Goal: Navigation & Orientation: Find specific page/section

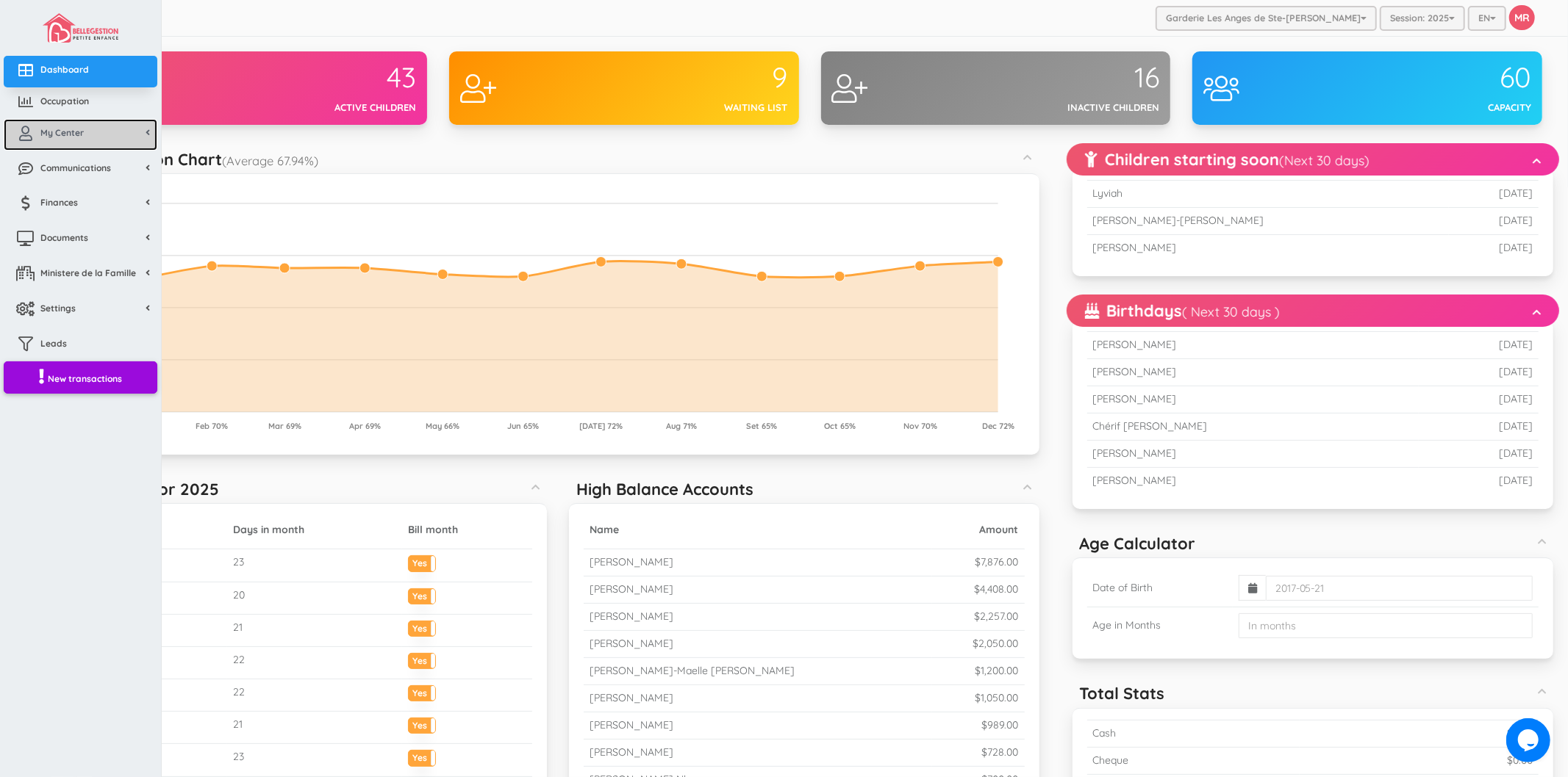
click at [63, 141] on link "My Center" at bounding box center [80, 135] width 154 height 32
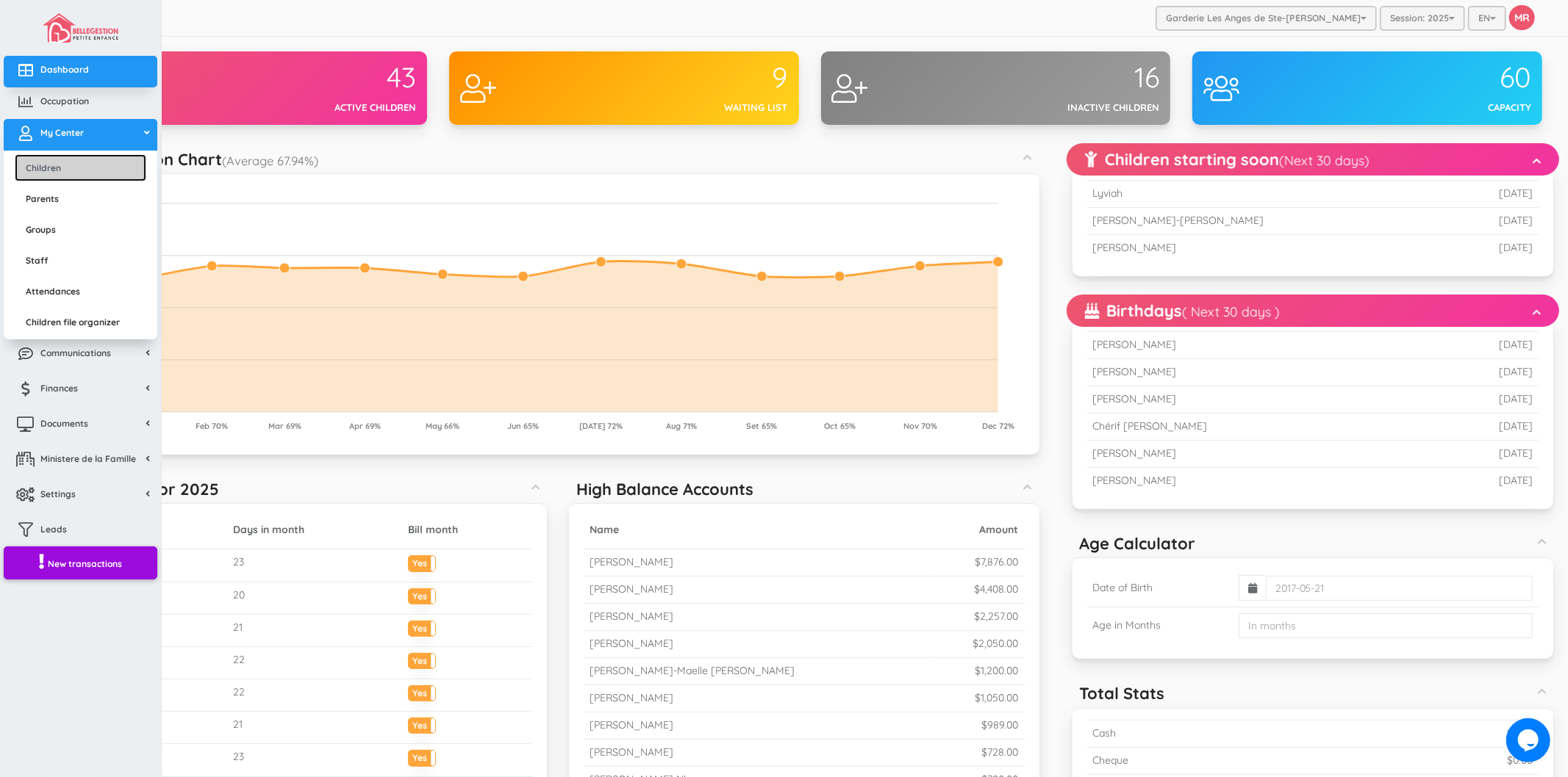
click at [85, 167] on link "Children" at bounding box center [80, 168] width 132 height 27
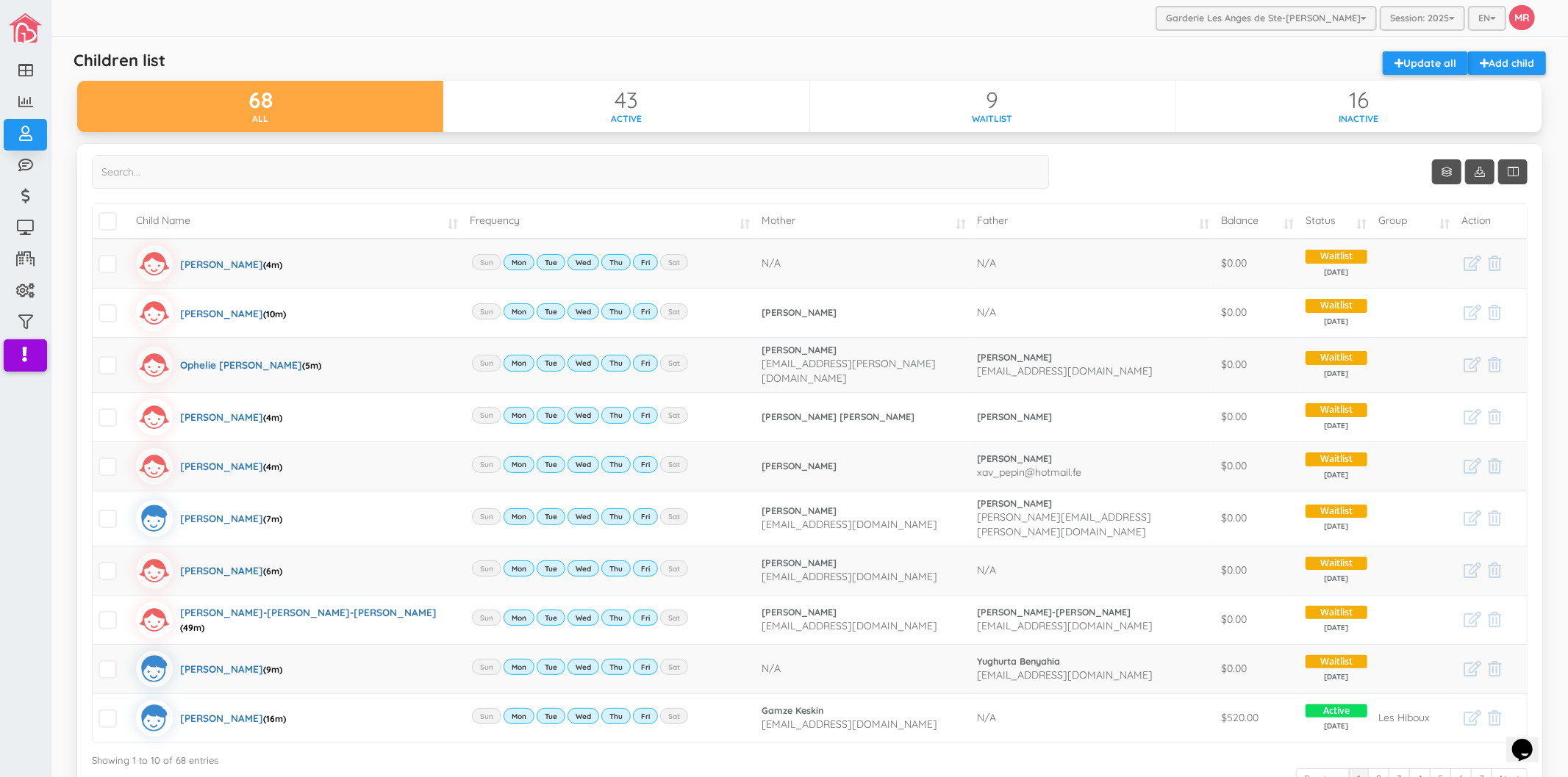
click at [1225, 229] on td "Balance" at bounding box center [1258, 221] width 84 height 35
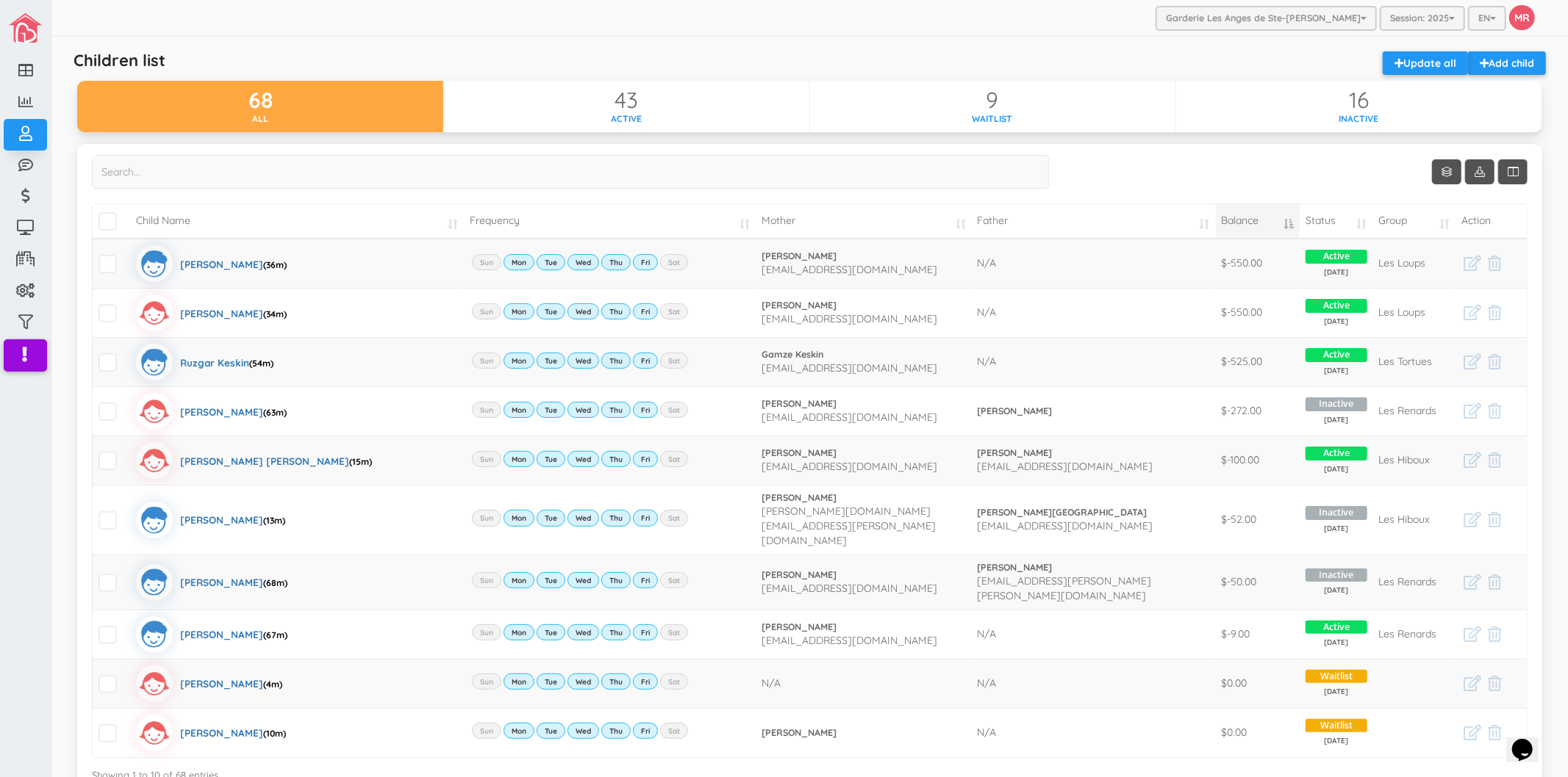
click at [1225, 229] on td "Balance" at bounding box center [1258, 221] width 84 height 35
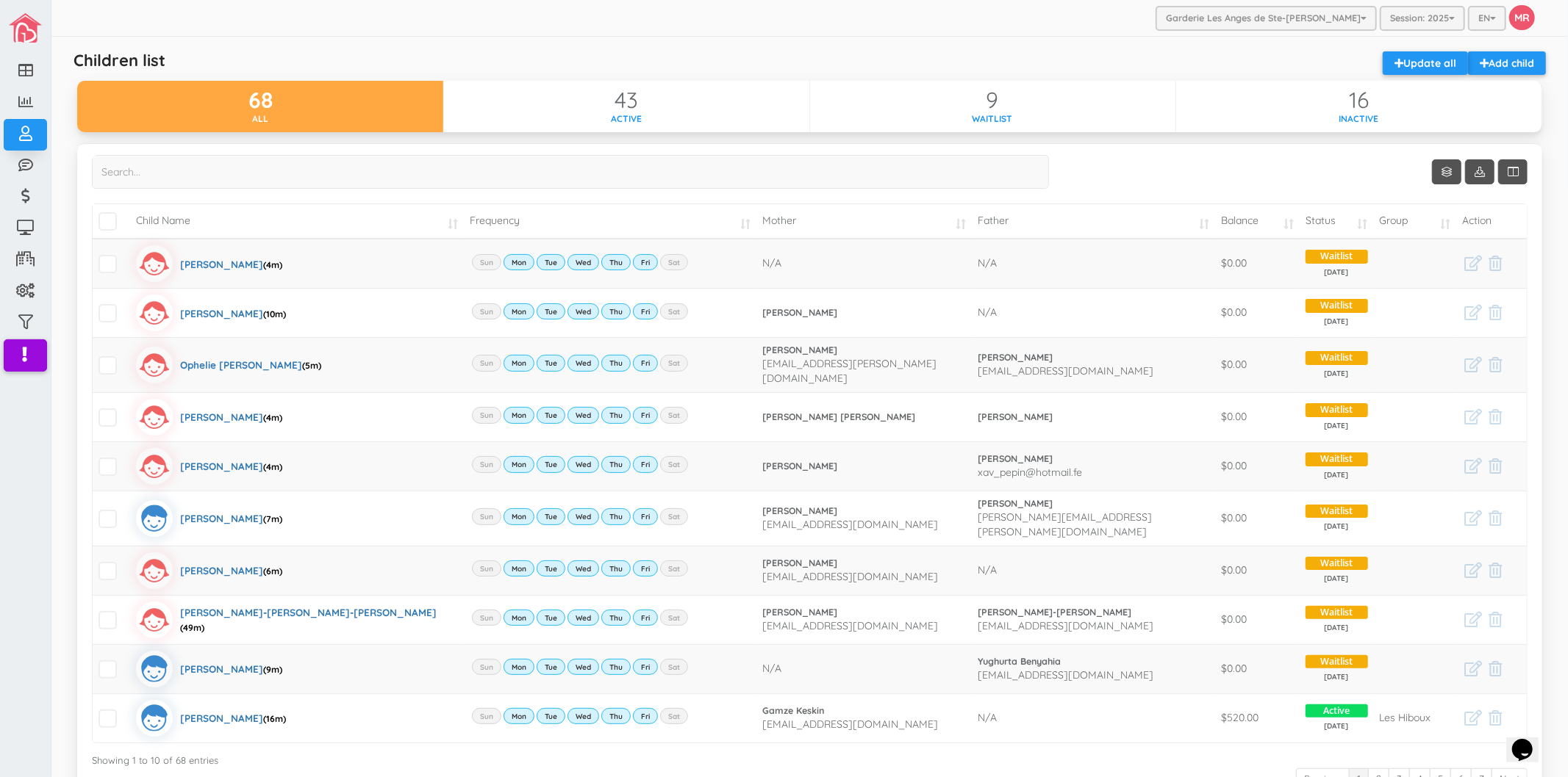
click at [1138, 165] on div "Show 10 rows Child Name Frequency Mother Father Balance Status Group Action" at bounding box center [810, 486] width 1436 height 661
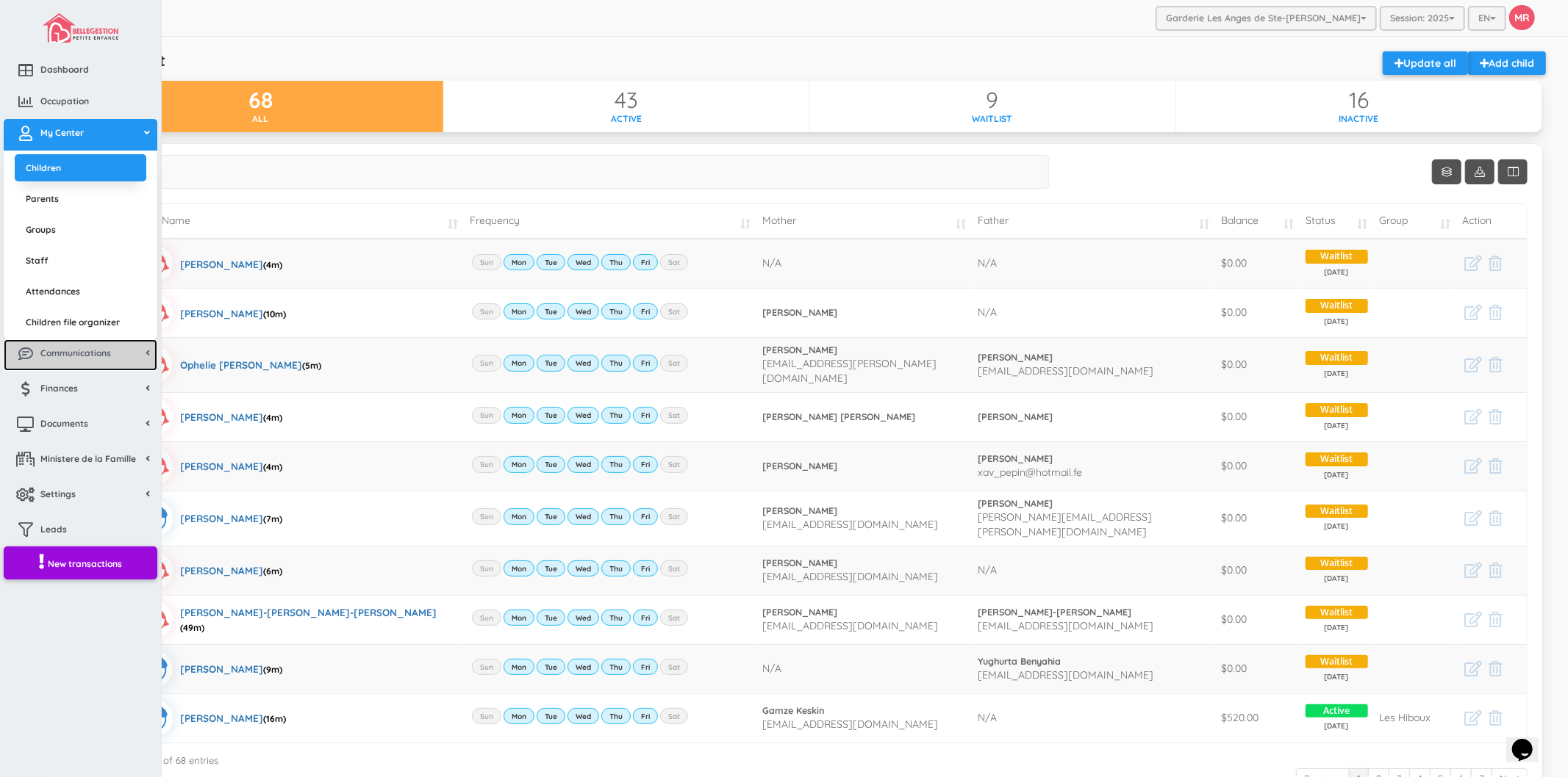
click at [90, 342] on link "Communications" at bounding box center [80, 355] width 154 height 32
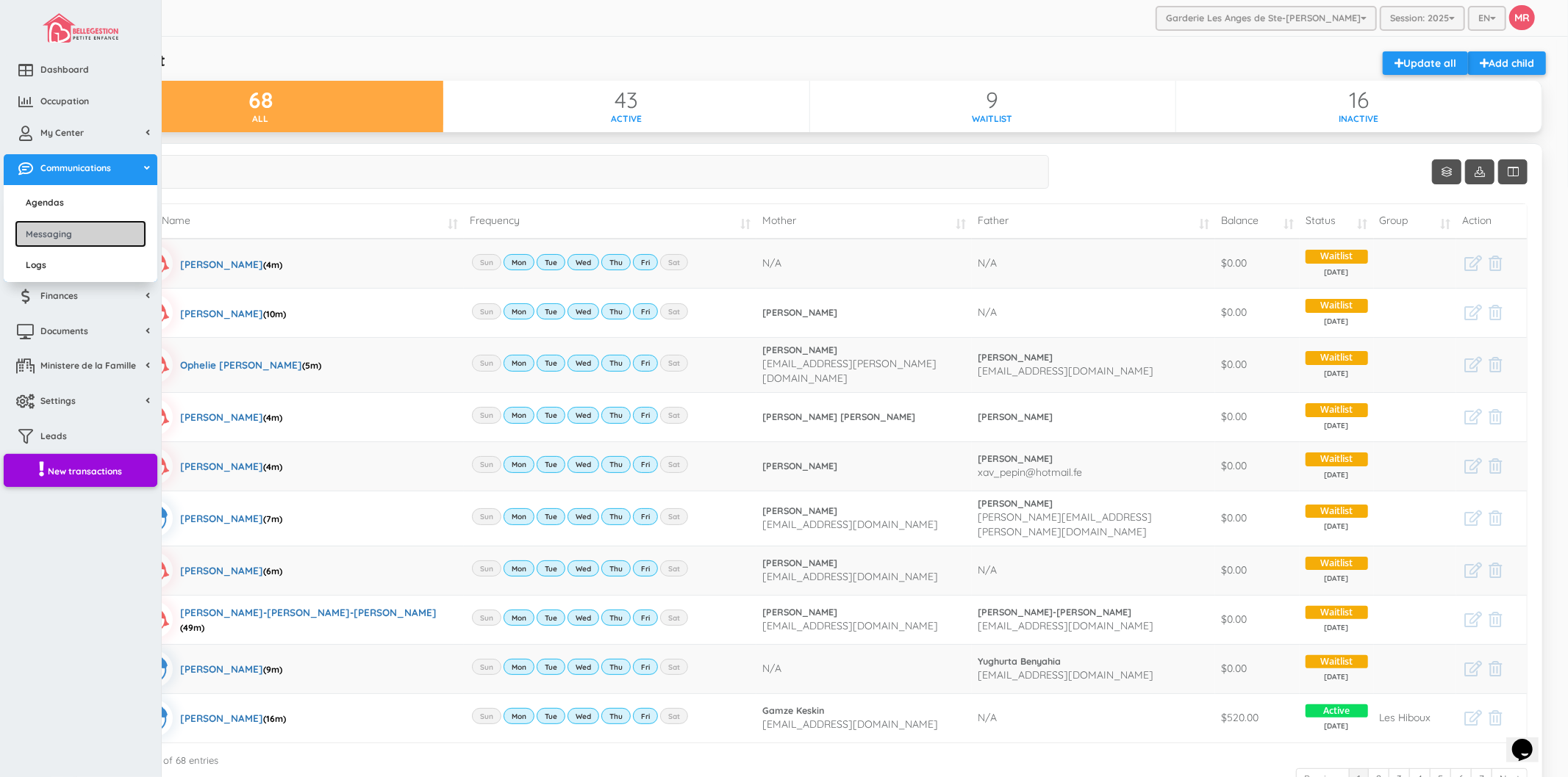
click at [78, 230] on link "Messaging" at bounding box center [80, 233] width 132 height 27
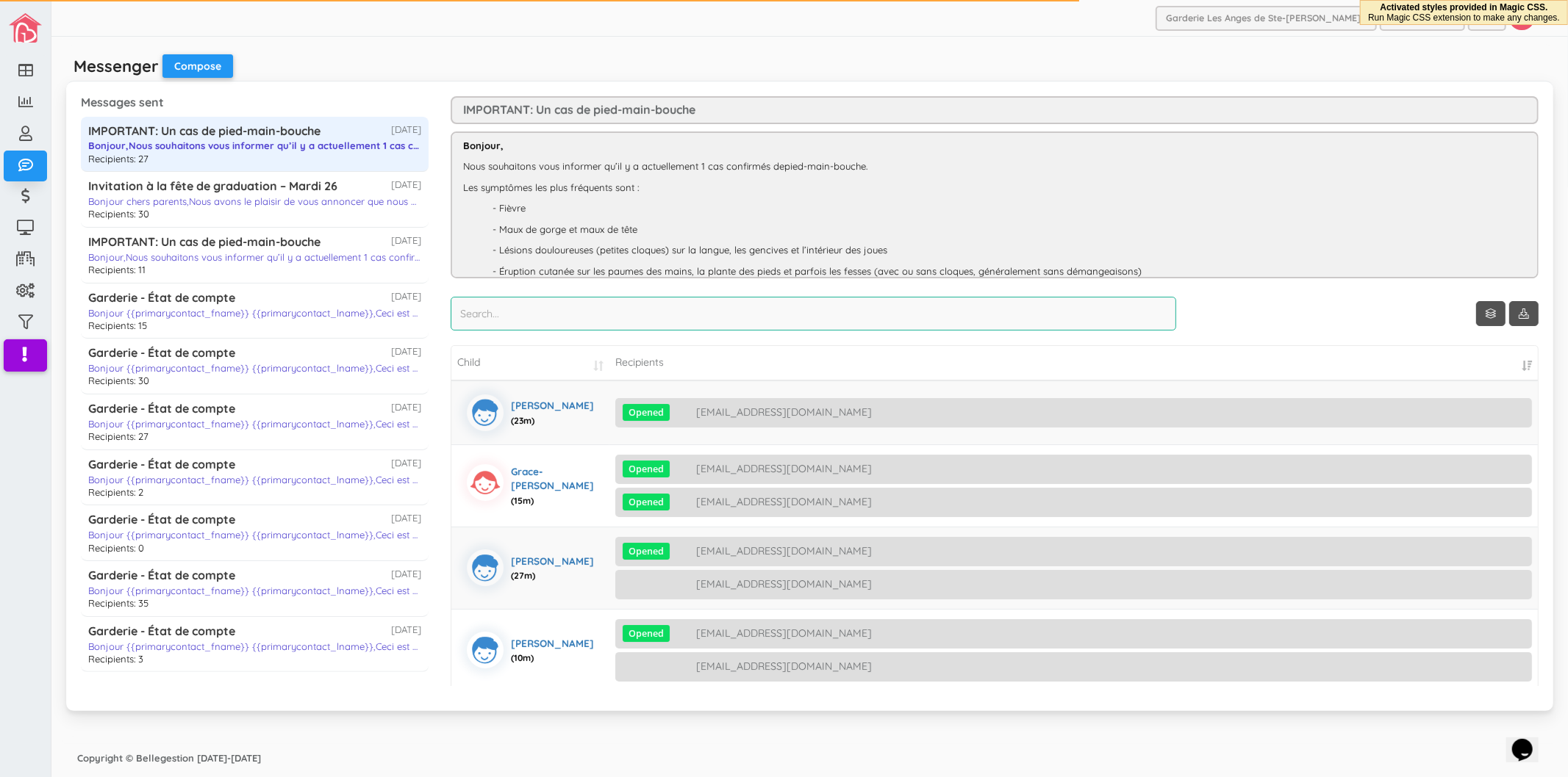
click at [619, 321] on input "search" at bounding box center [814, 314] width 726 height 34
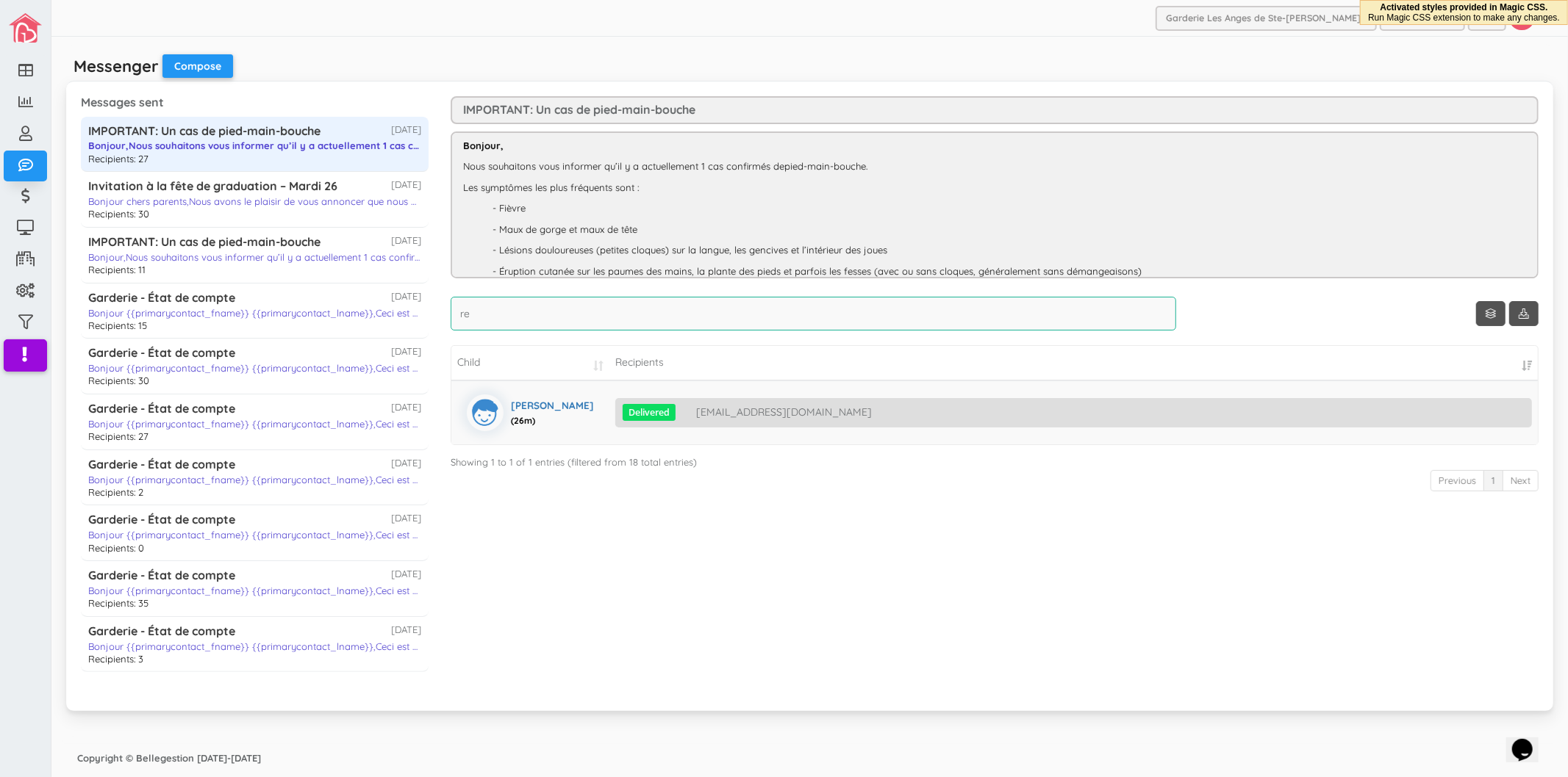
type input "r"
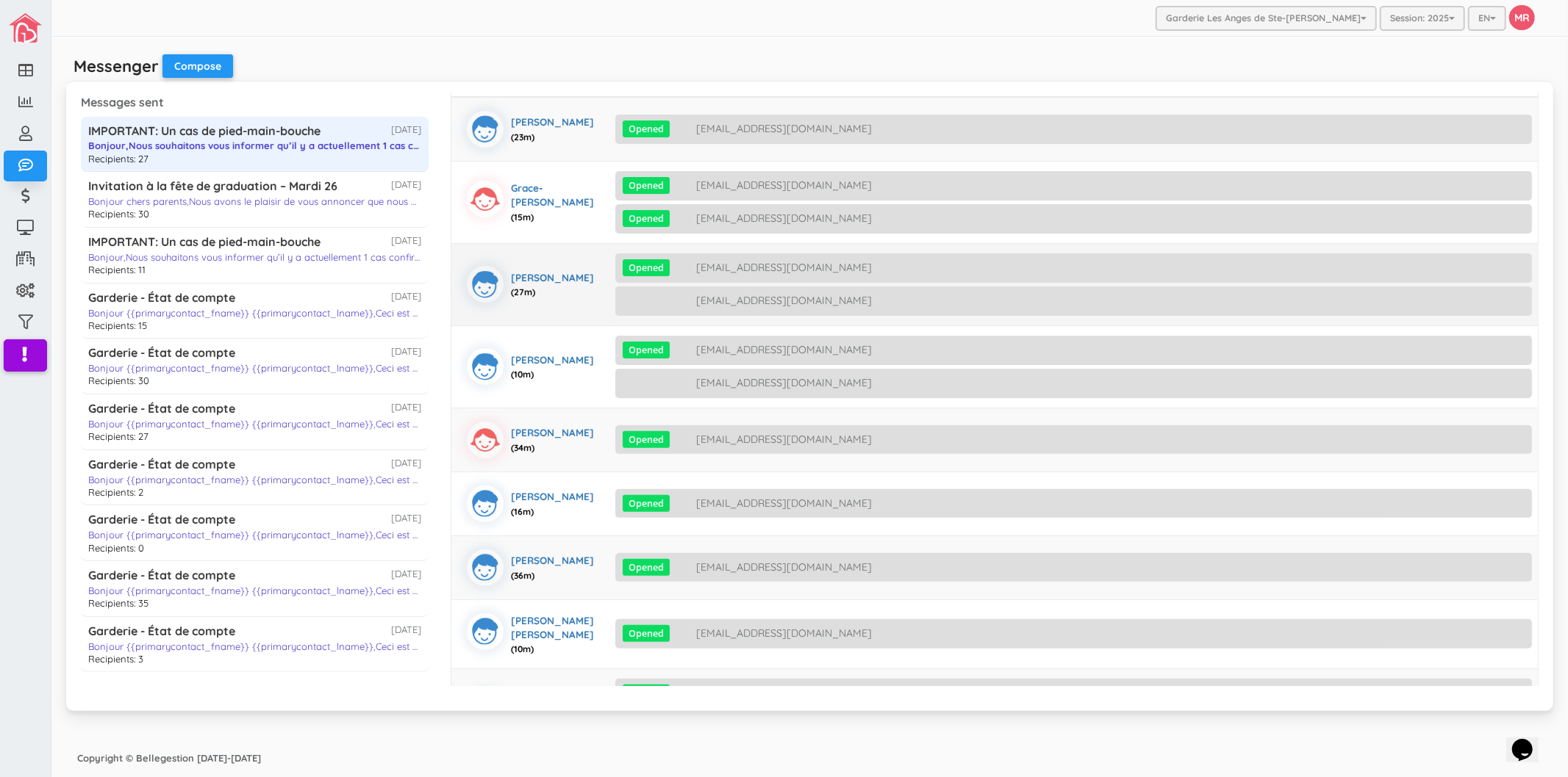
scroll to position [326, 0]
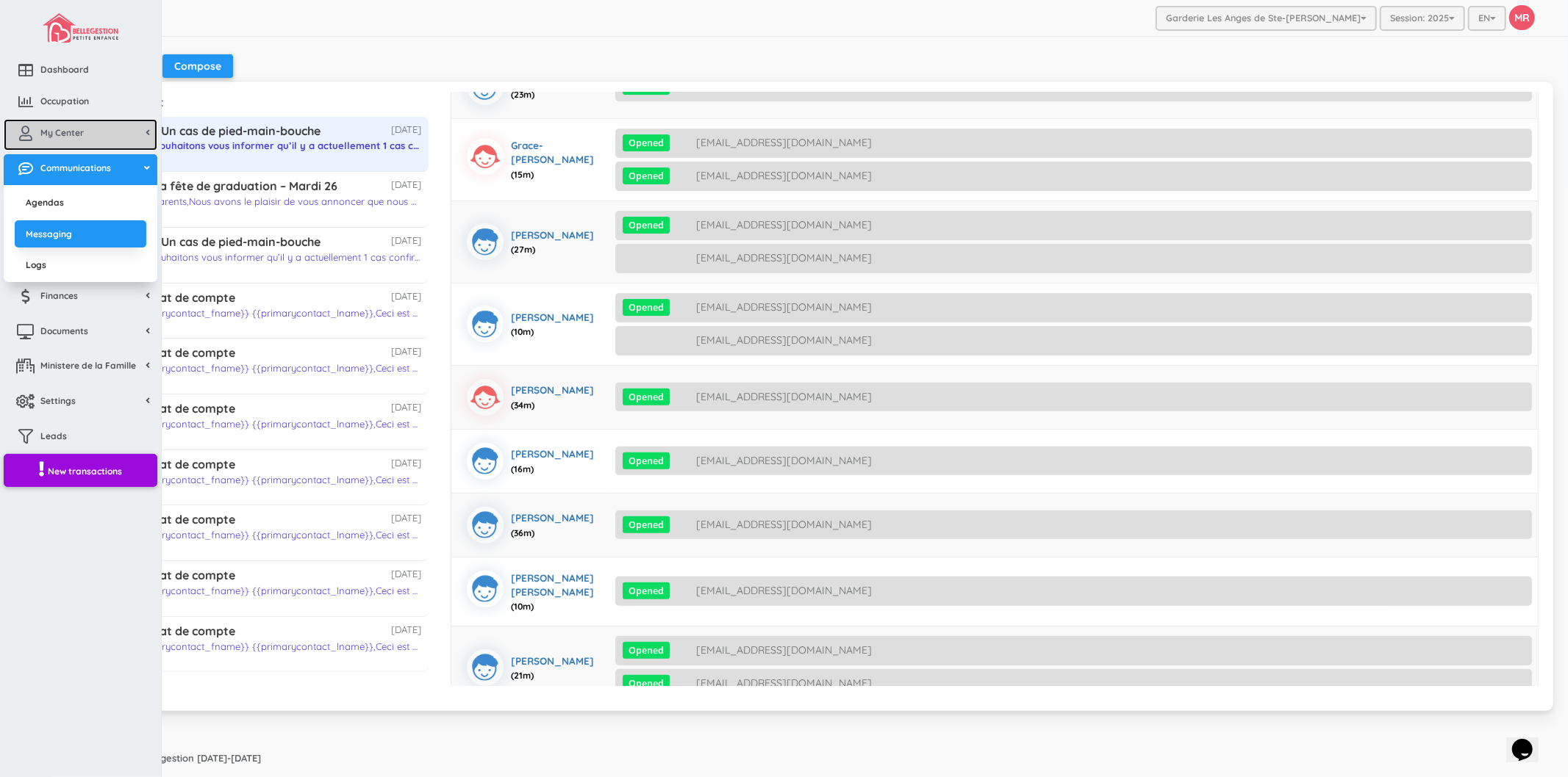
click at [64, 138] on link "My Center" at bounding box center [80, 135] width 154 height 32
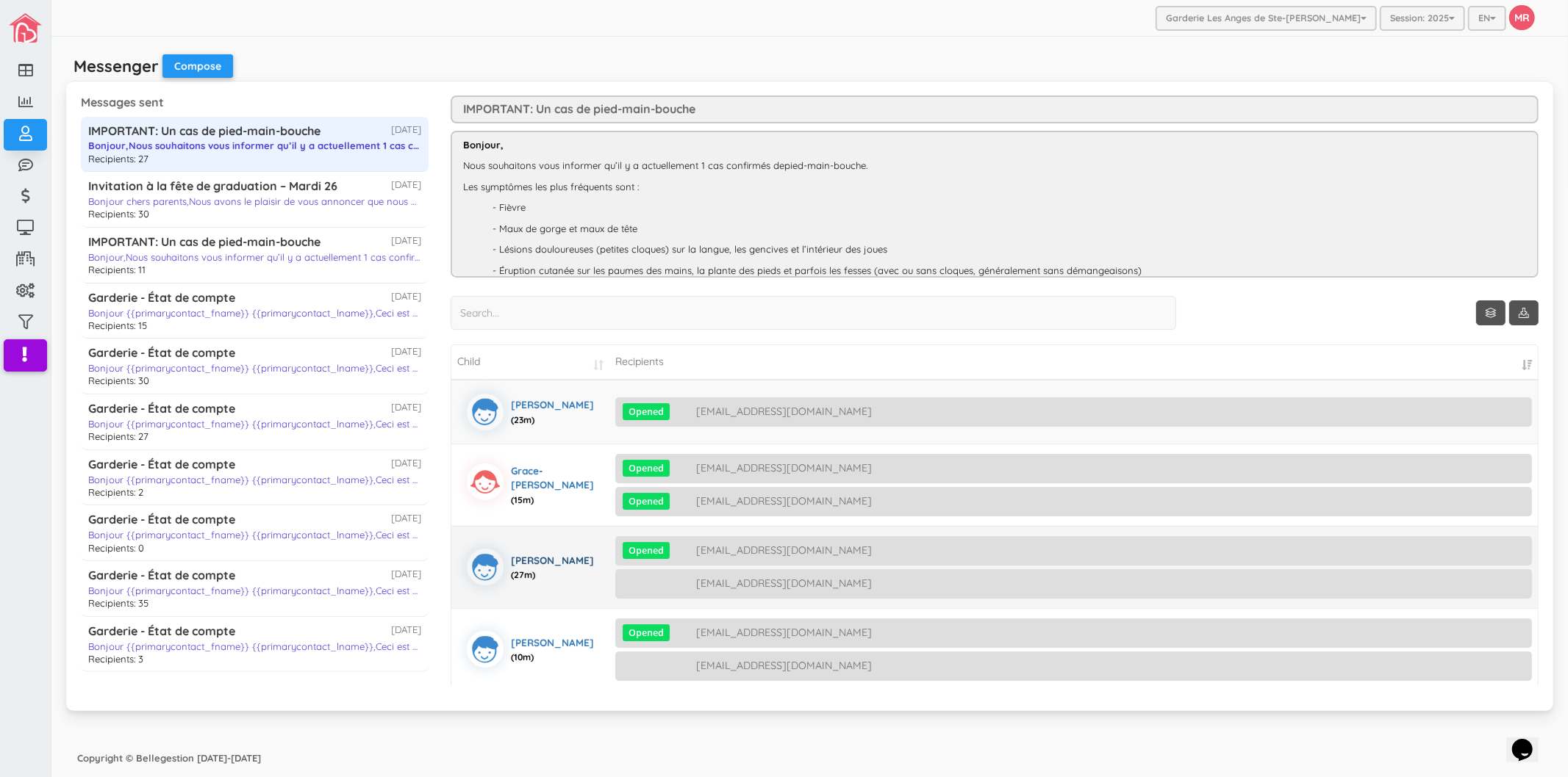
scroll to position [0, 0]
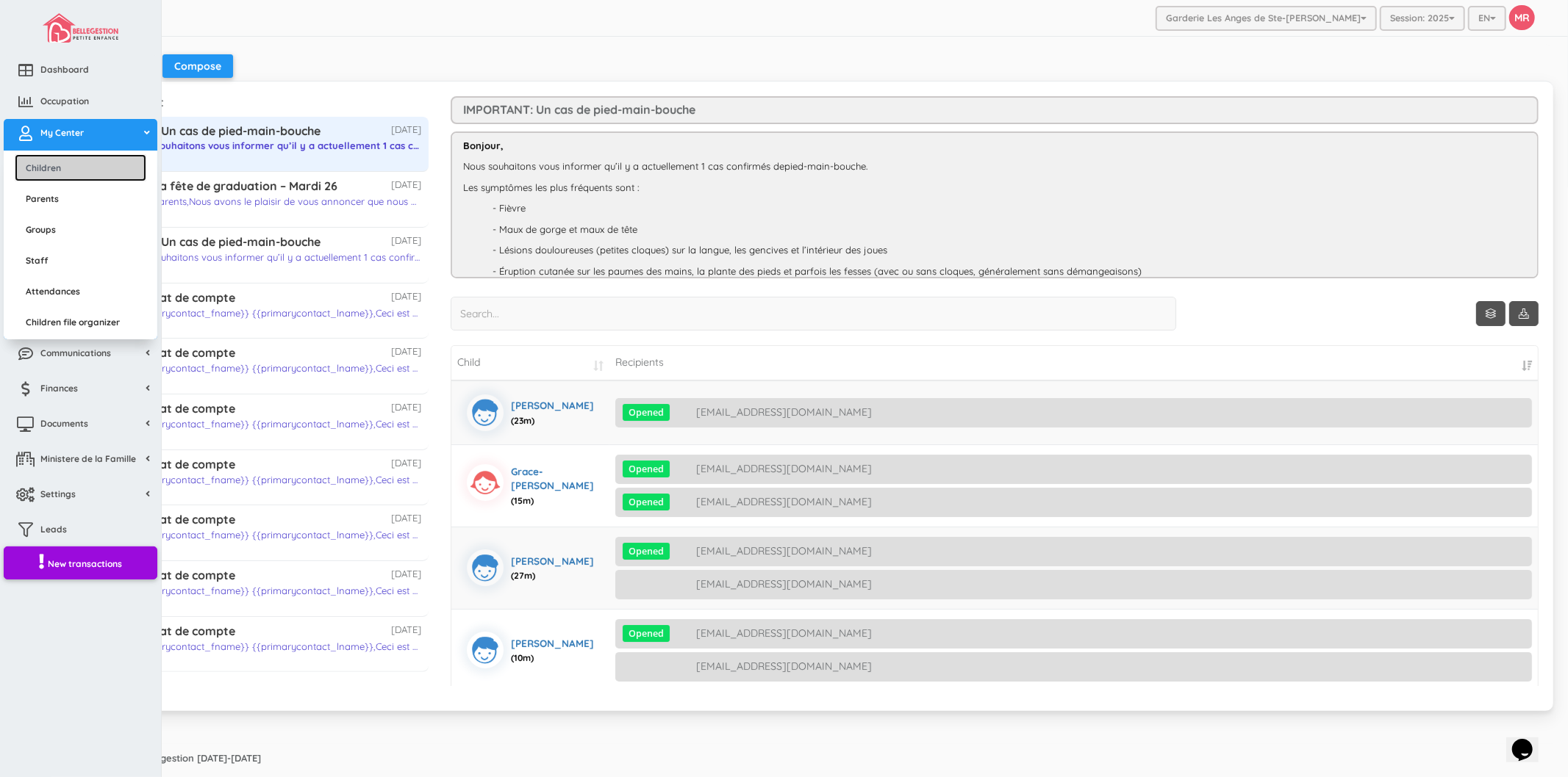
click at [69, 172] on link "Children" at bounding box center [80, 168] width 132 height 27
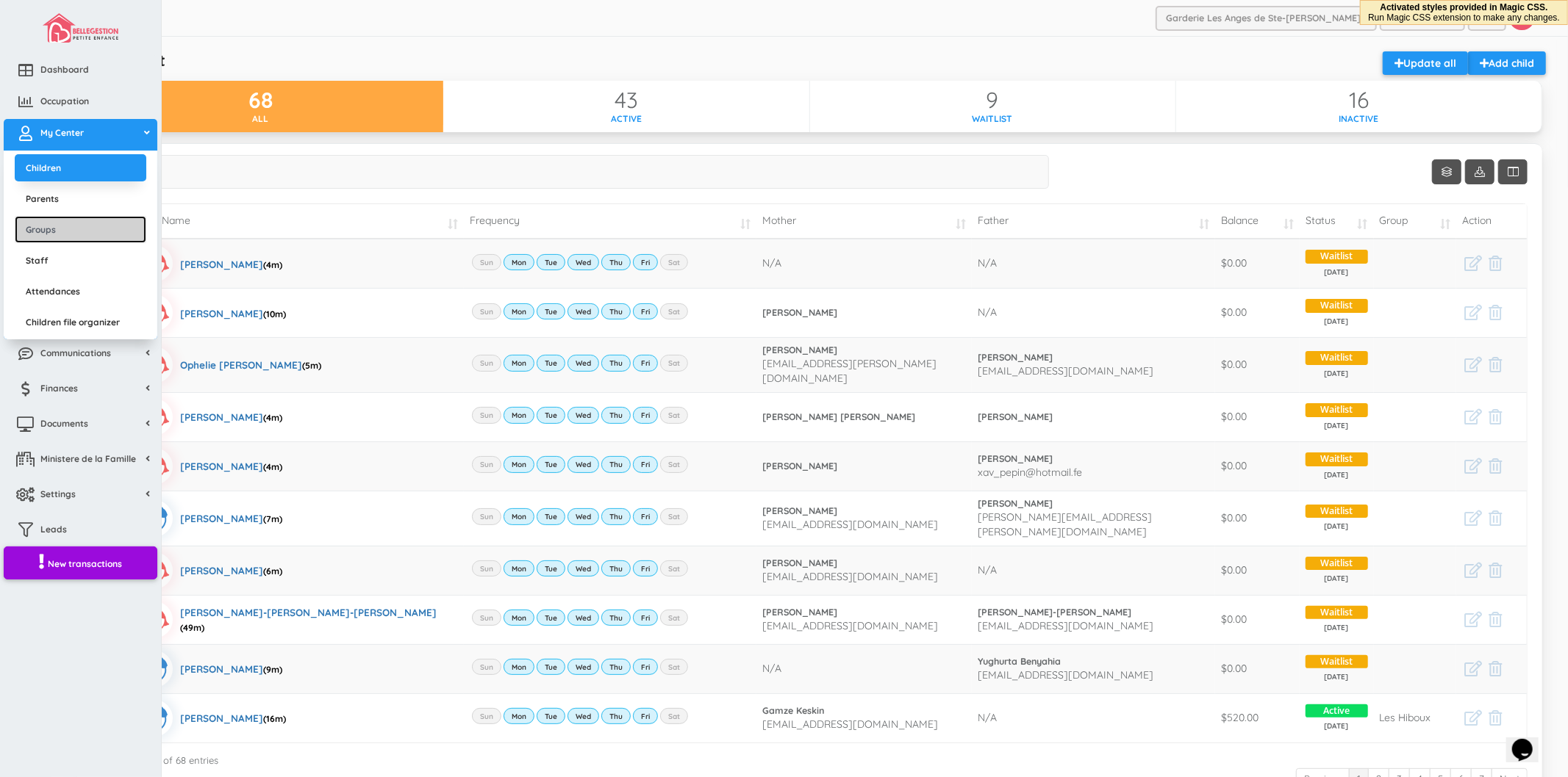
click at [39, 226] on link "Groups" at bounding box center [80, 229] width 132 height 27
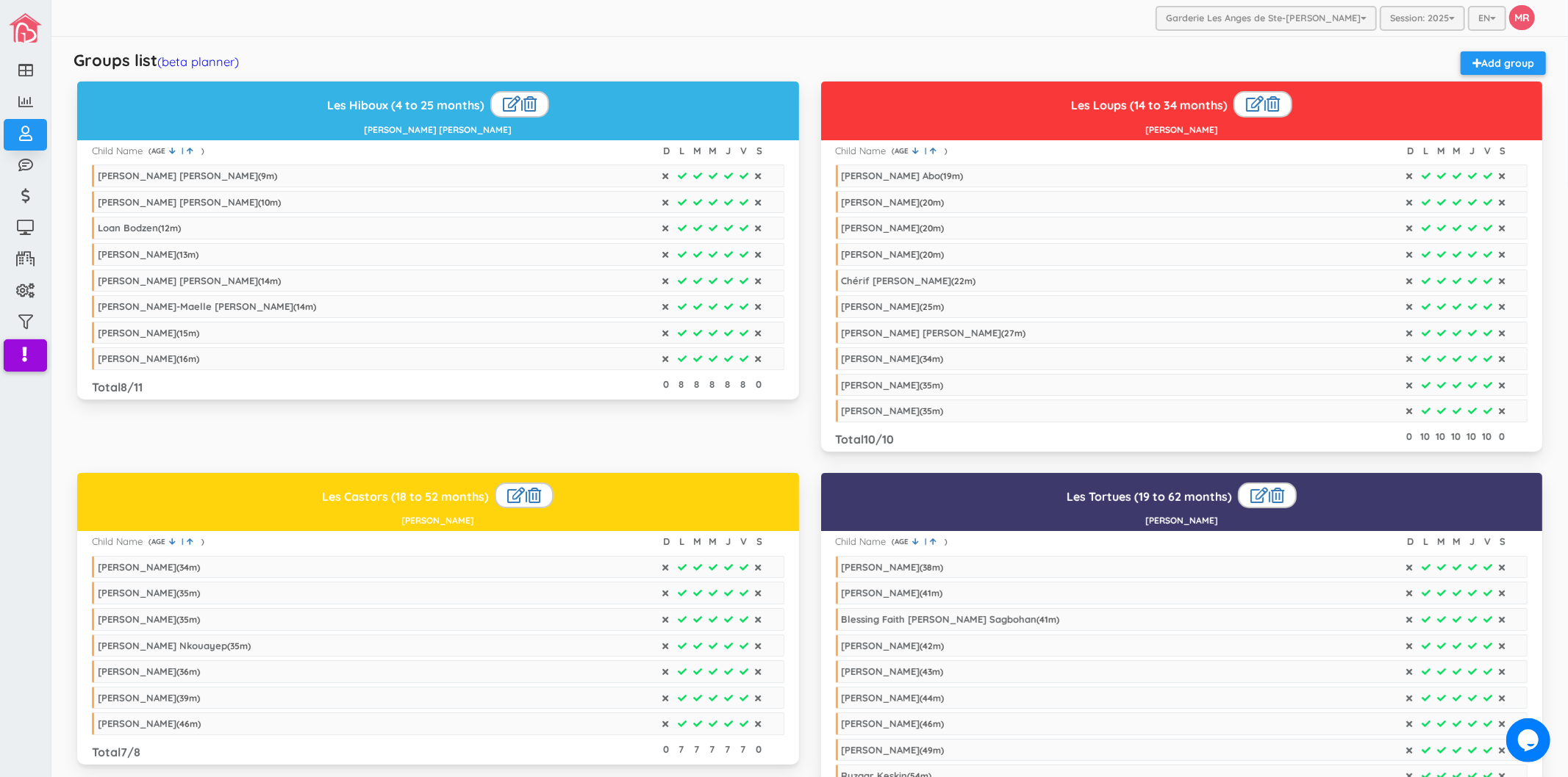
click at [219, 70] on div "Groups list (beta planner) Add group" at bounding box center [810, 66] width 1488 height 29
click at [219, 66] on link "(beta planner)" at bounding box center [197, 61] width 81 height 15
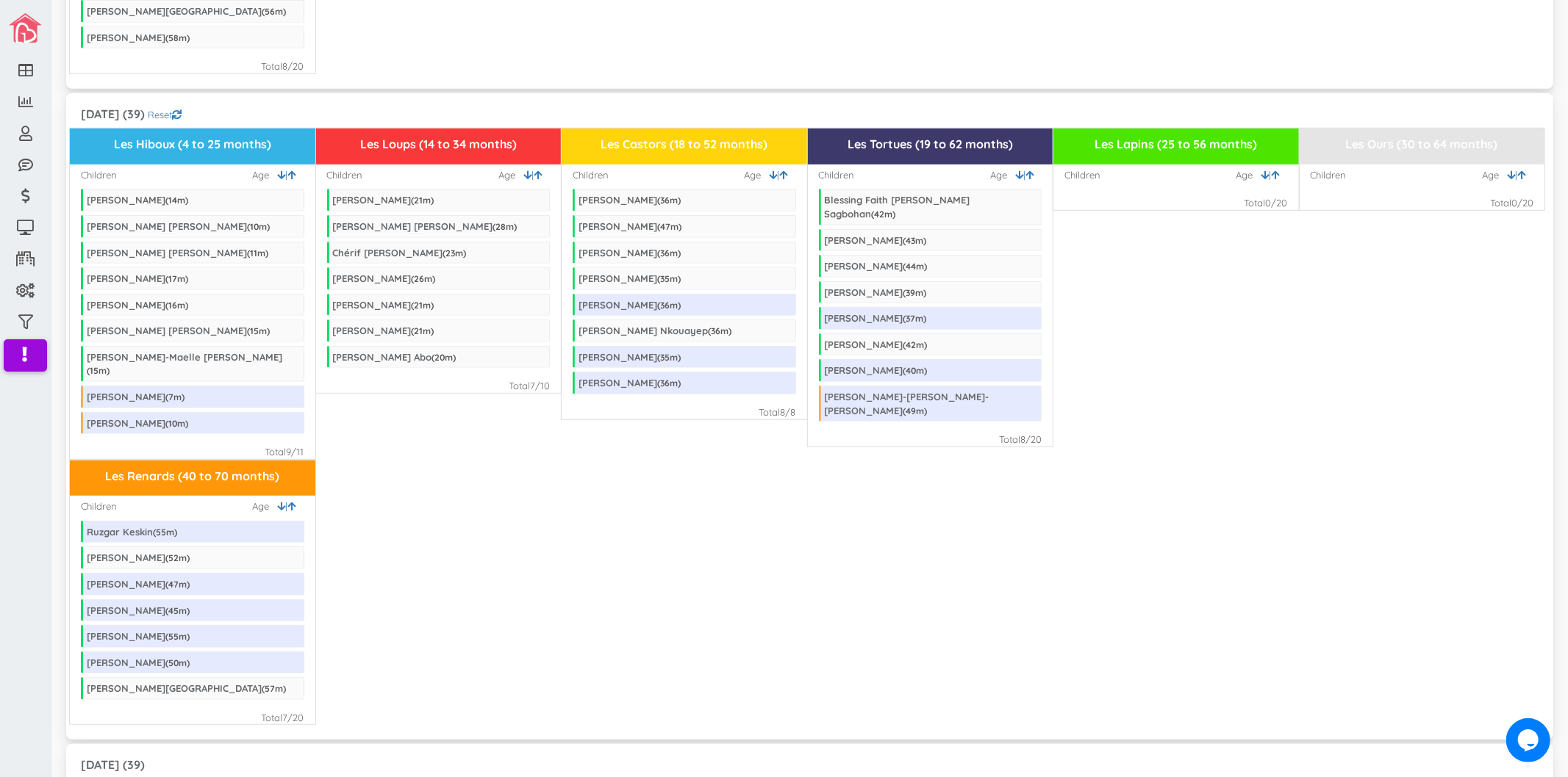
scroll to position [734, 0]
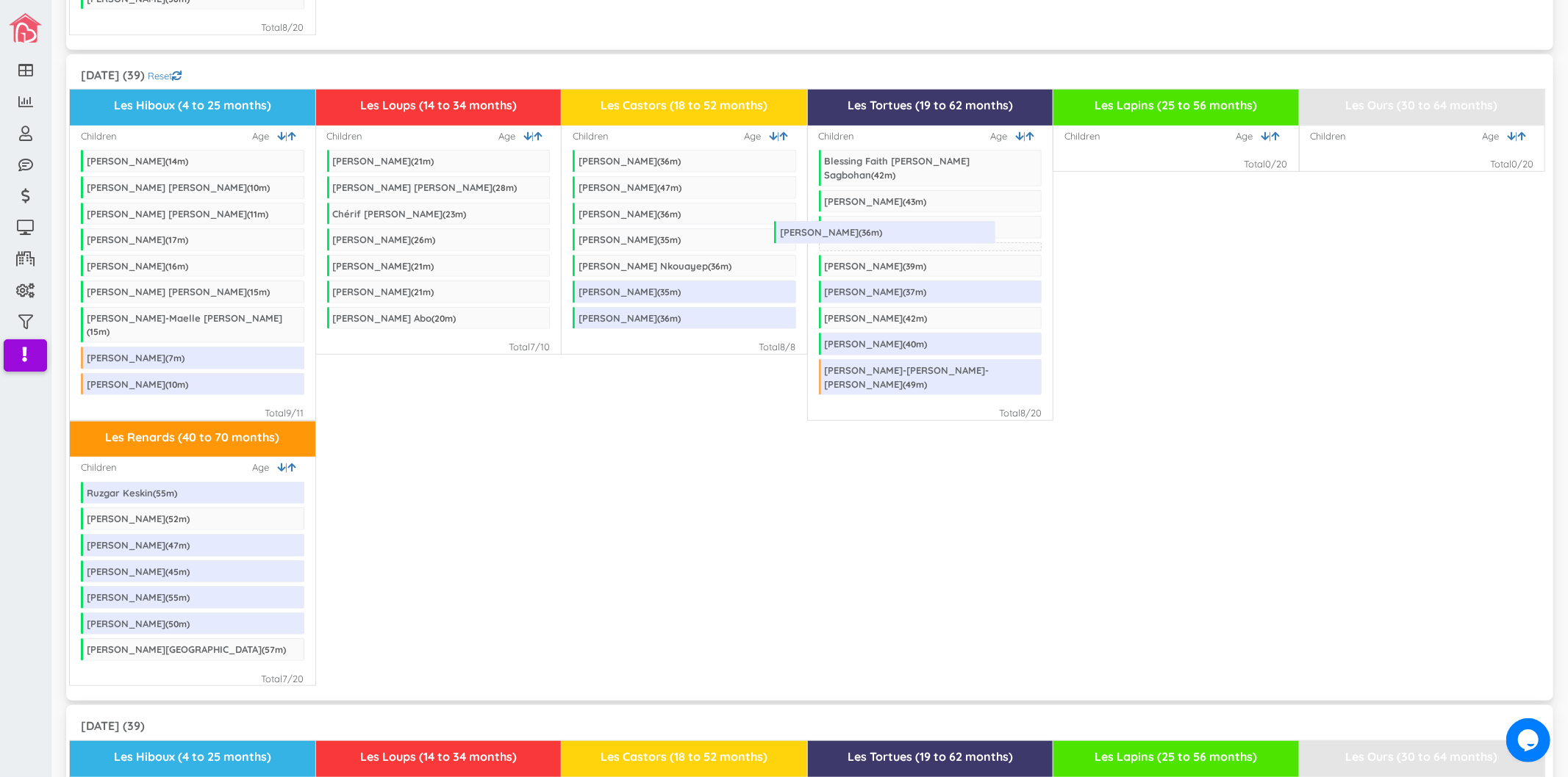
drag, startPoint x: 667, startPoint y: 251, endPoint x: 868, endPoint y: 216, distance: 204.0
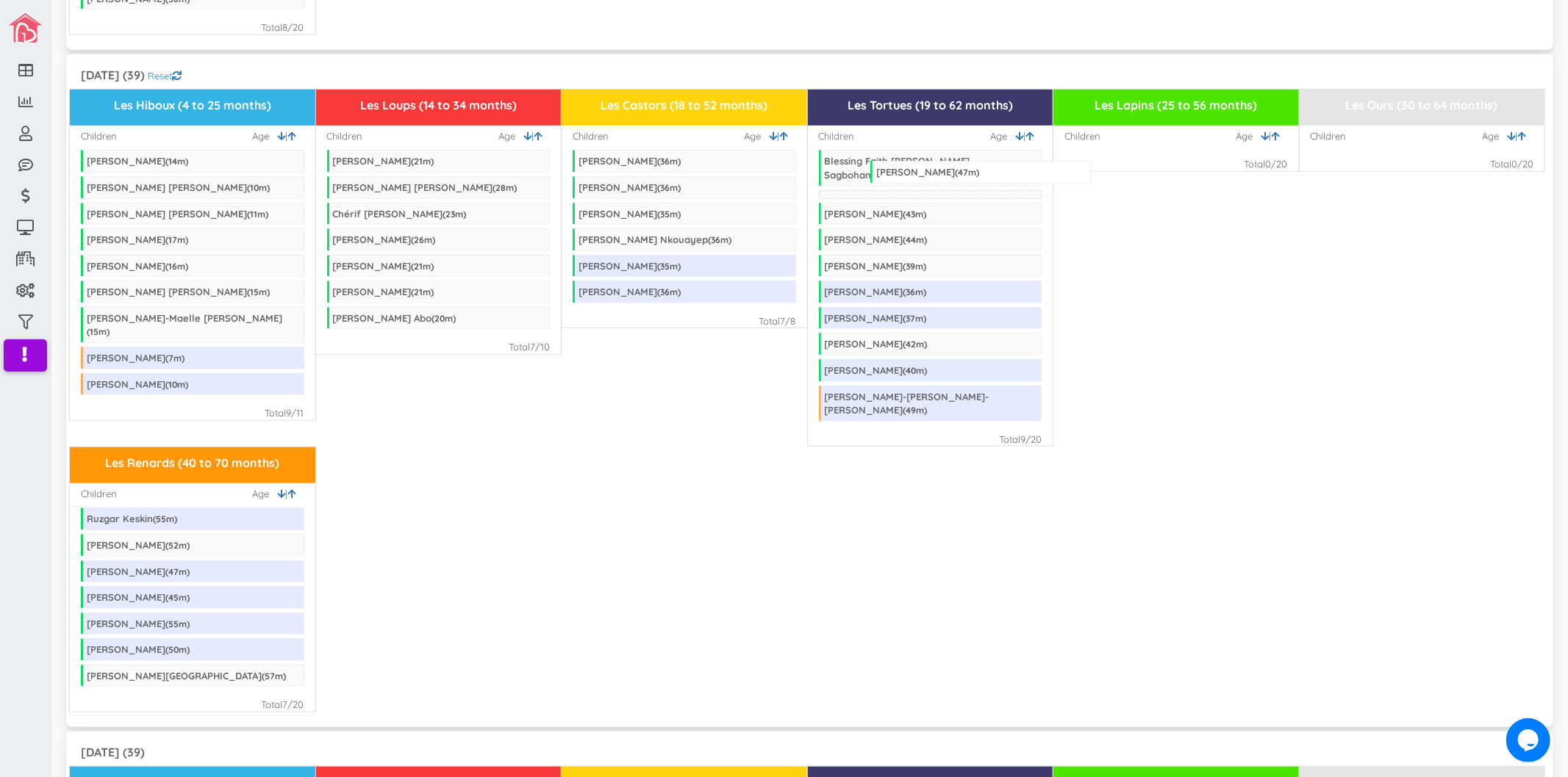
drag, startPoint x: 638, startPoint y: 182, endPoint x: 936, endPoint y: 166, distance: 298.4
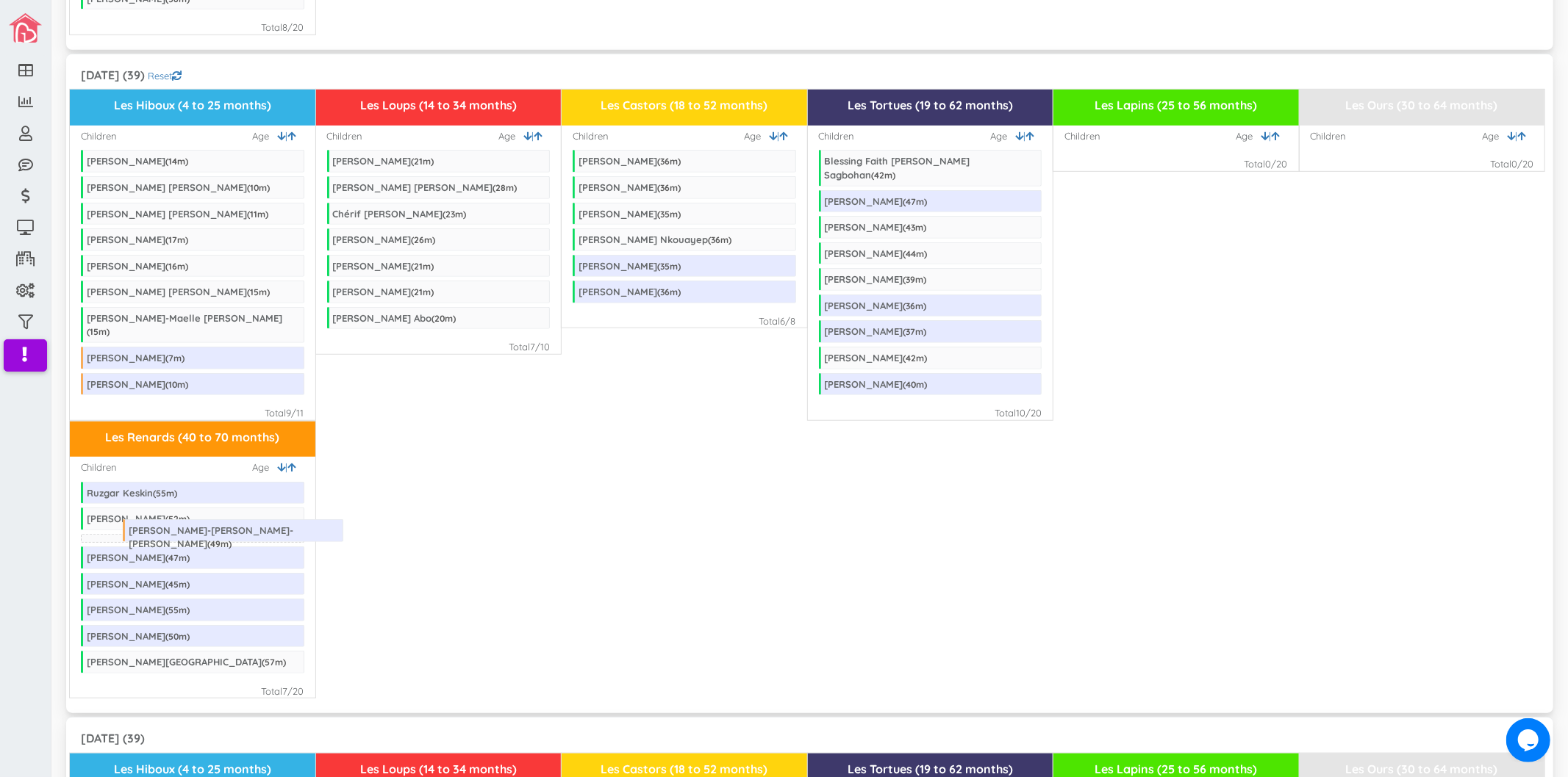
drag, startPoint x: 967, startPoint y: 390, endPoint x: 271, endPoint y: 523, distance: 708.6
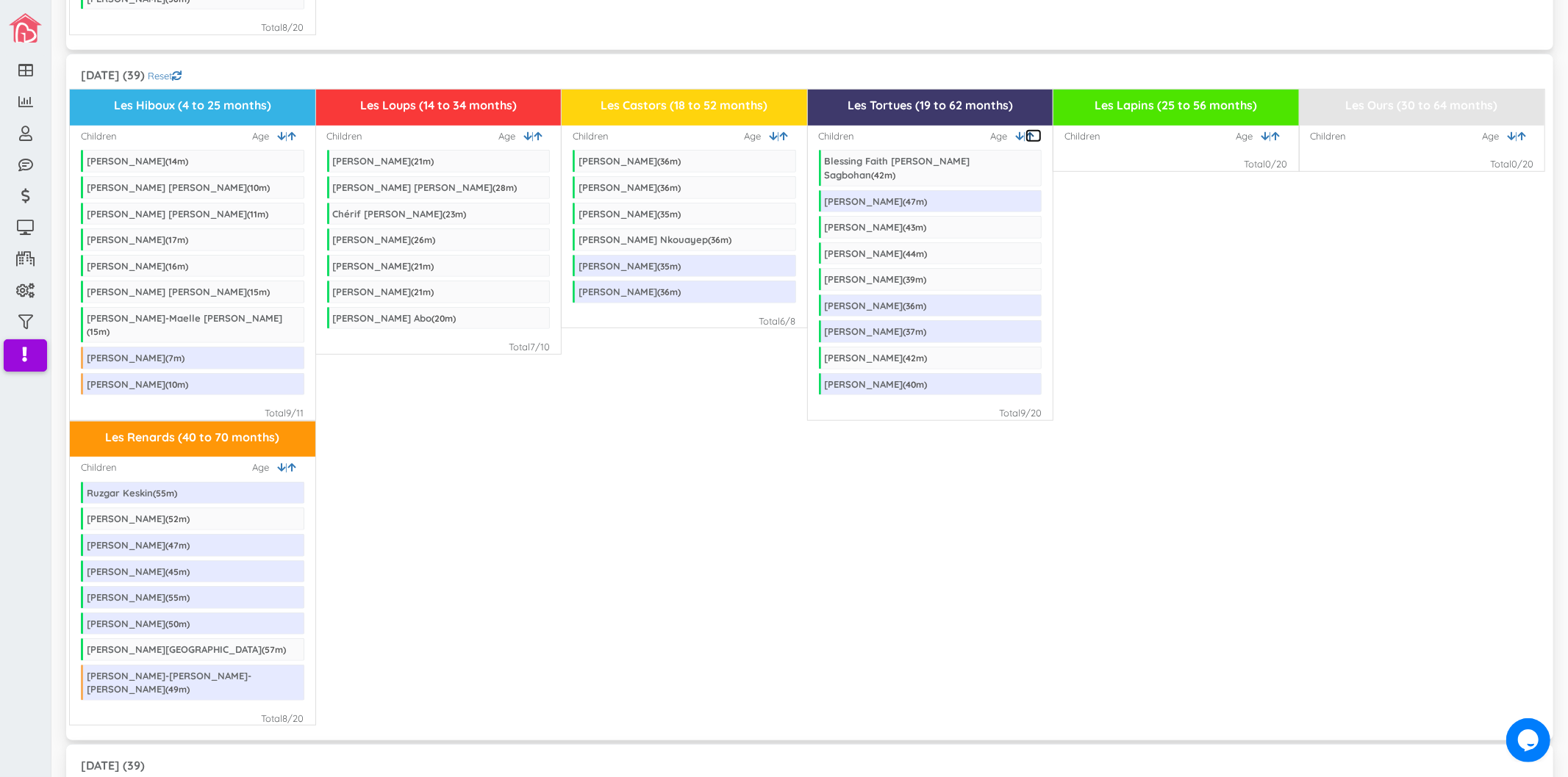
click at [1030, 129] on link at bounding box center [1033, 136] width 16 height 14
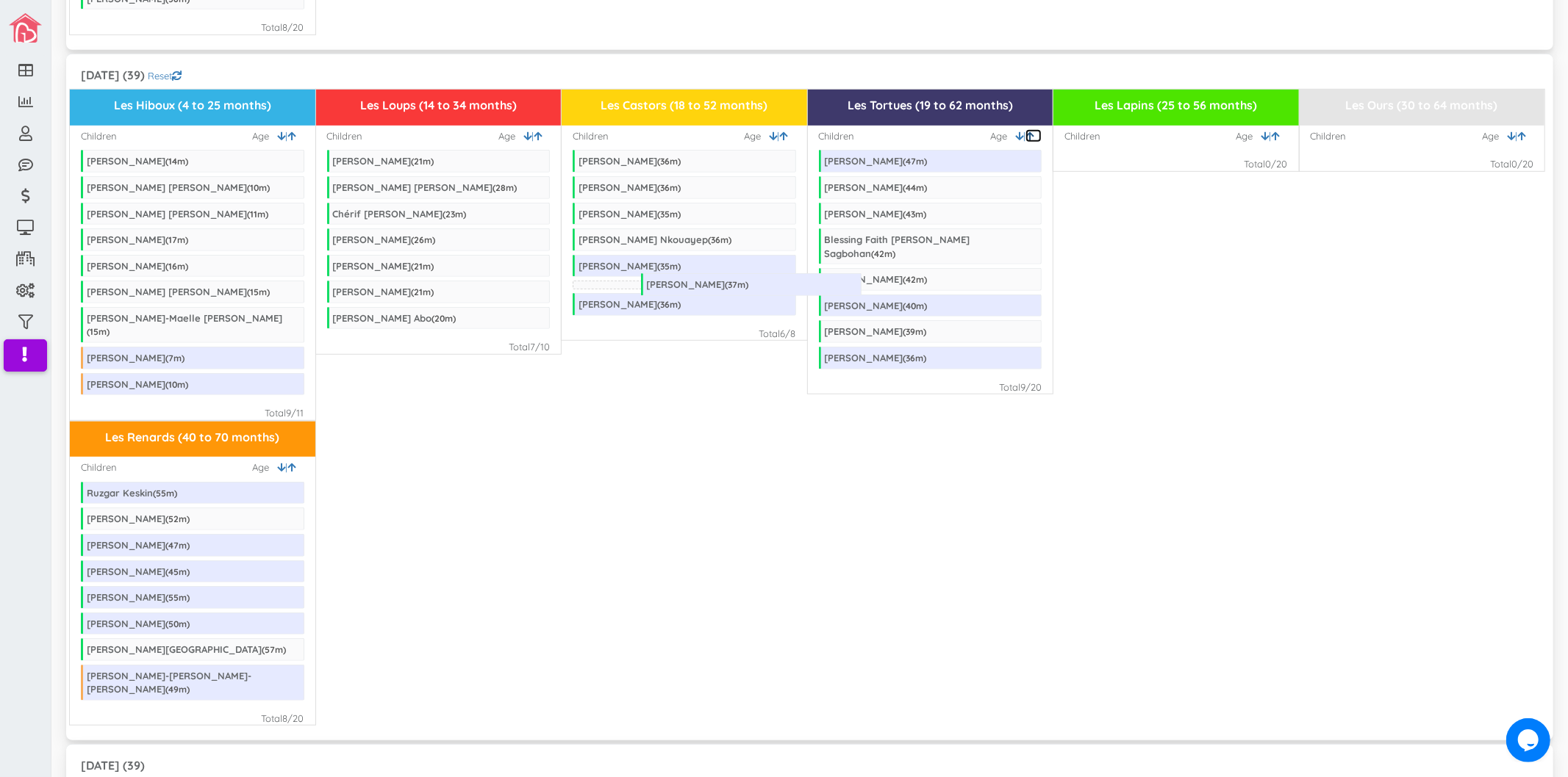
drag, startPoint x: 865, startPoint y: 334, endPoint x: 687, endPoint y: 274, distance: 187.8
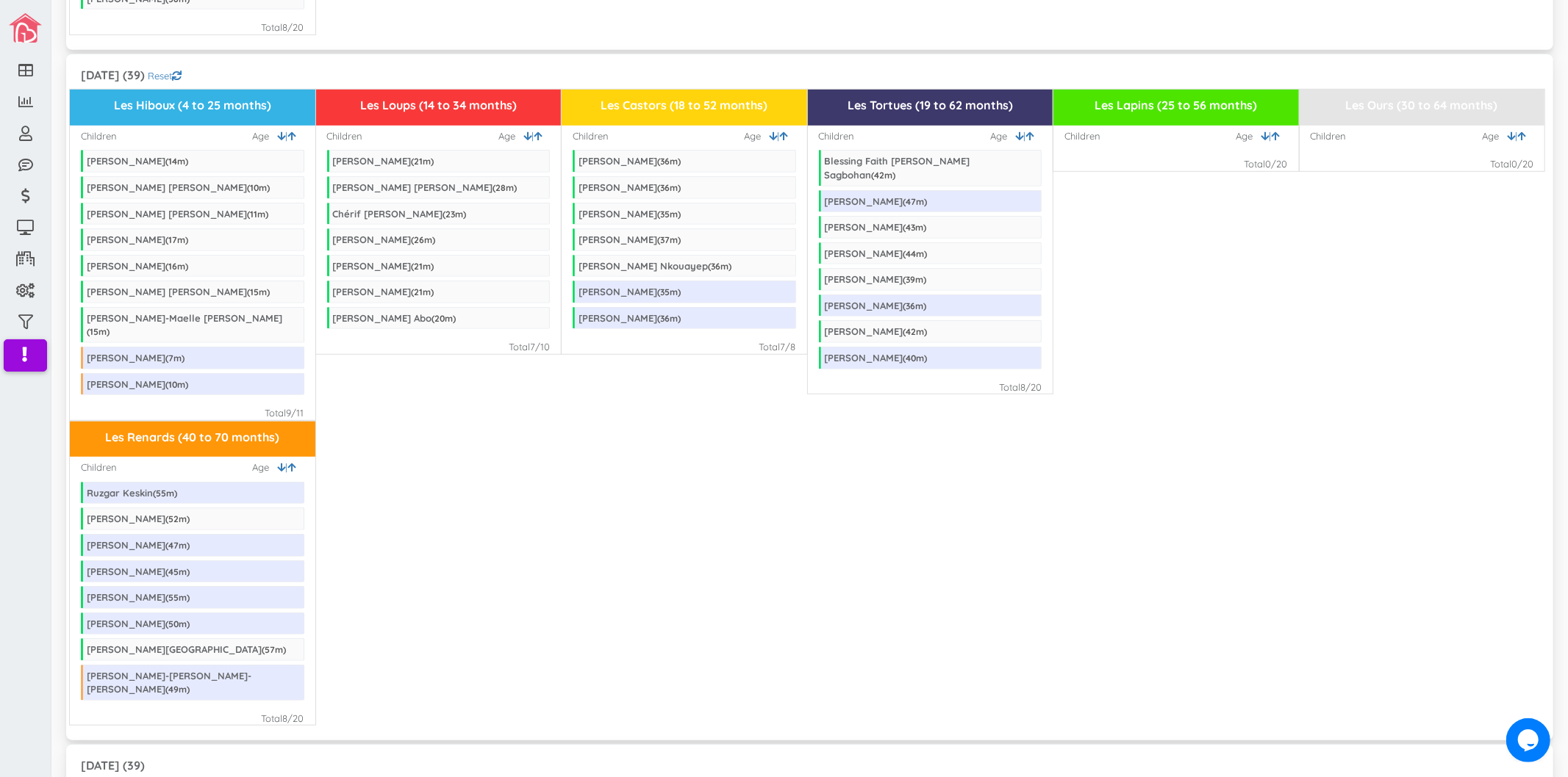
drag, startPoint x: 765, startPoint y: 341, endPoint x: 785, endPoint y: 341, distance: 20.0
click at [785, 341] on div "Total 7 /8" at bounding box center [778, 347] width 37 height 14
click at [886, 397] on div "Les Hiboux (4 to 25 months) Children | Age Samuel Boisclair ( 14 m) Cody Murray…" at bounding box center [809, 254] width 1480 height 332
drag, startPoint x: 1033, startPoint y: 364, endPoint x: 1012, endPoint y: 366, distance: 21.1
click at [1012, 366] on div "Les Tortues (19 to 62 months) Children | Age Blessing Faith Charite Akpe Sagboh…" at bounding box center [930, 241] width 247 height 305
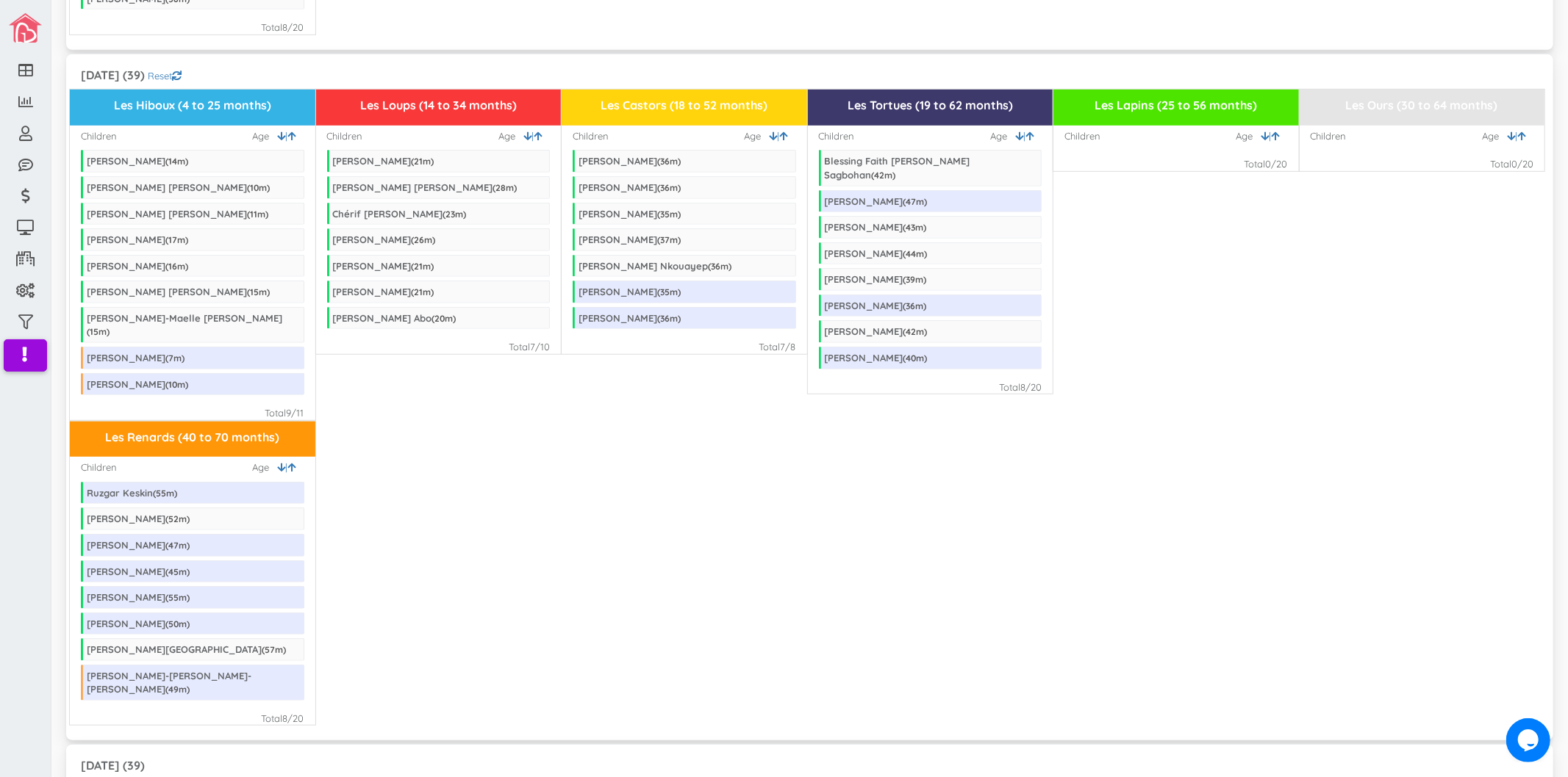
click at [1102, 313] on div "Les Hiboux (4 to 25 months) Children | Age Samuel Boisclair ( 14 m) Cody Murray…" at bounding box center [809, 254] width 1480 height 332
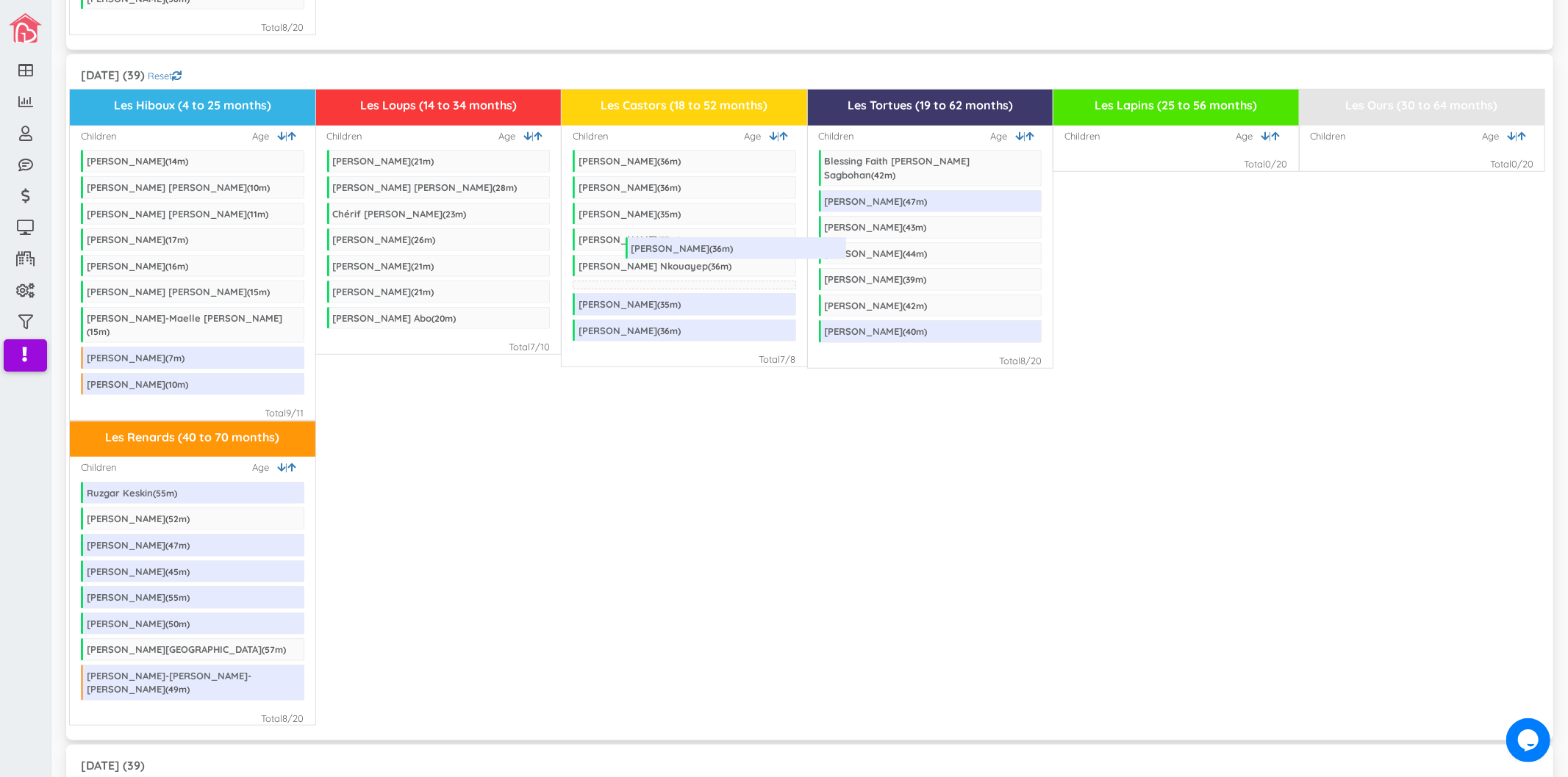
drag, startPoint x: 958, startPoint y: 278, endPoint x: 764, endPoint y: 233, distance: 199.2
click at [638, 438] on div "Les Renards (40 to 70 months) Children | Age Ruzgar Keskin ( 55 m) Jeremie Quin…" at bounding box center [809, 574] width 1480 height 305
click at [948, 428] on div "Les Renards (40 to 70 months) Children | Age Ruzgar Keskin ( 55 m) Jeremie Quin…" at bounding box center [809, 574] width 1480 height 305
click at [777, 452] on div "Les Renards (40 to 70 months) Children | Age Ruzgar Keskin ( 55 m) Jeremie Quin…" at bounding box center [809, 574] width 1480 height 305
click at [780, 131] on icon at bounding box center [784, 136] width 8 height 9
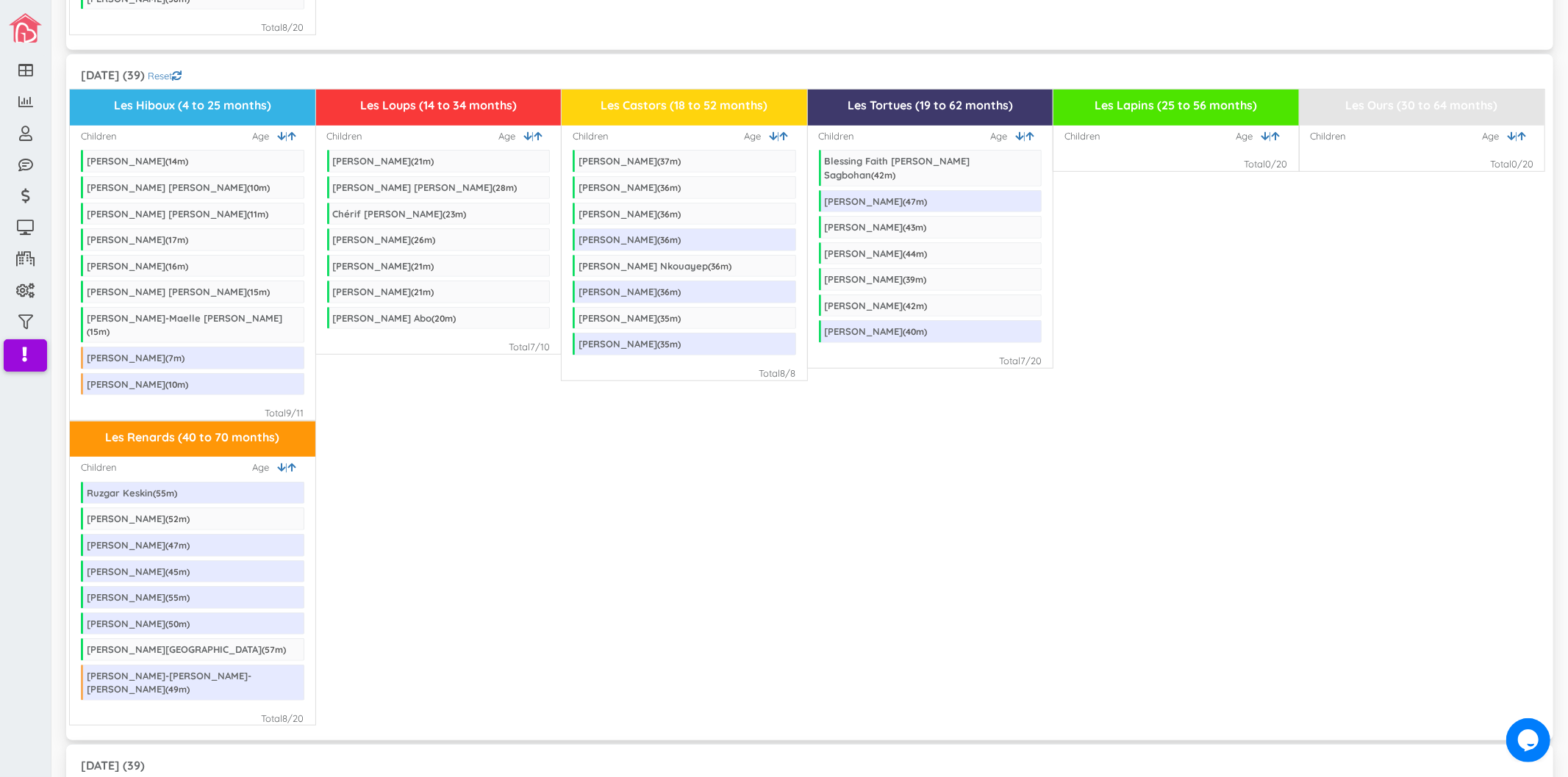
drag, startPoint x: 279, startPoint y: 390, endPoint x: 302, endPoint y: 390, distance: 23.0
click at [302, 390] on div "Les Hiboux (4 to 25 months) Children | Age Samuel Boisclair ( 14 m) Cody Murray…" at bounding box center [192, 254] width 247 height 332
click at [347, 421] on div "Les Renards (40 to 70 months) Children | Age Ruzgar Keskin ( 55 m) Jeremie Quin…" at bounding box center [809, 574] width 1480 height 305
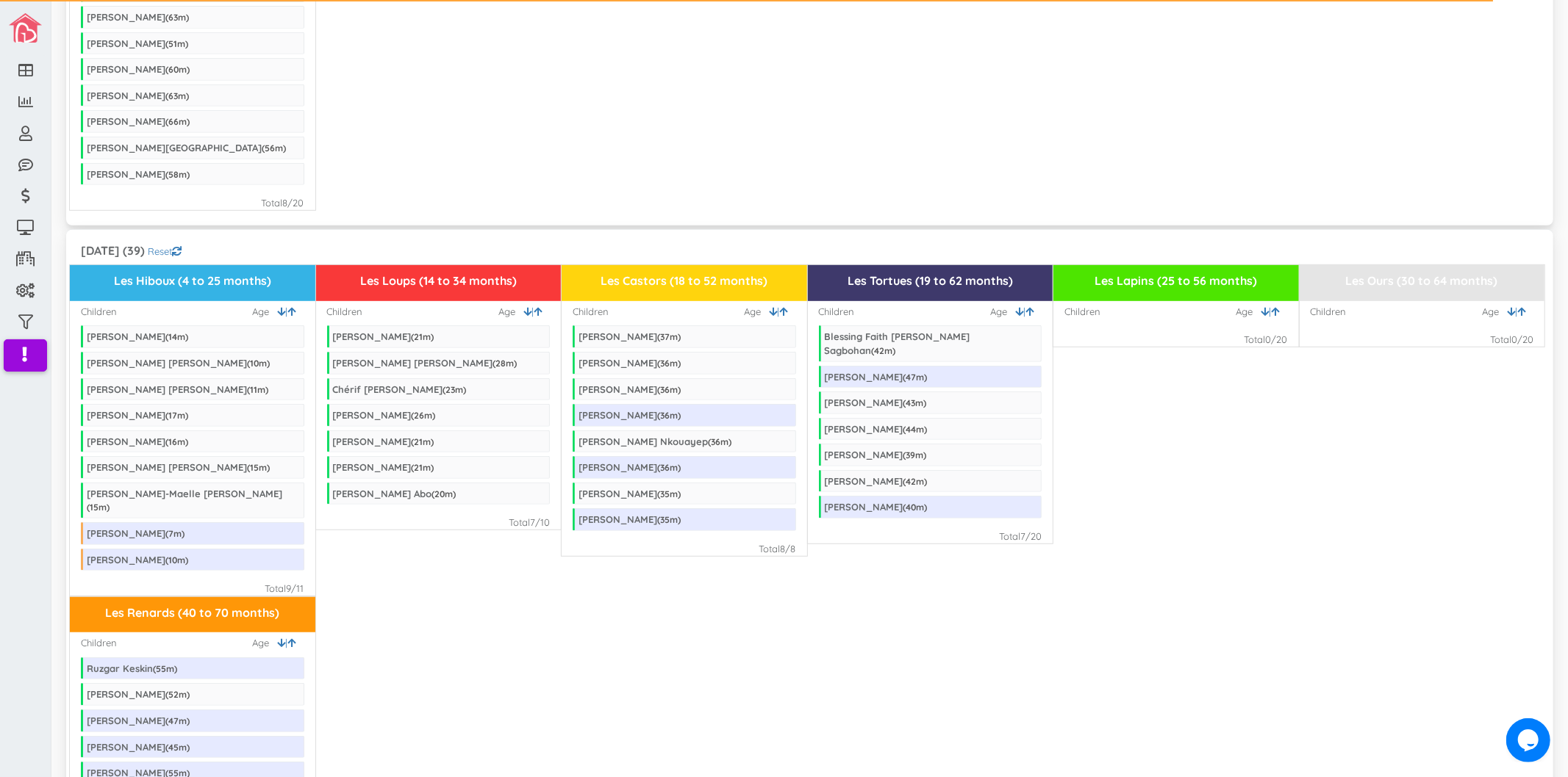
scroll to position [571, 0]
